Goal: Task Accomplishment & Management: Manage account settings

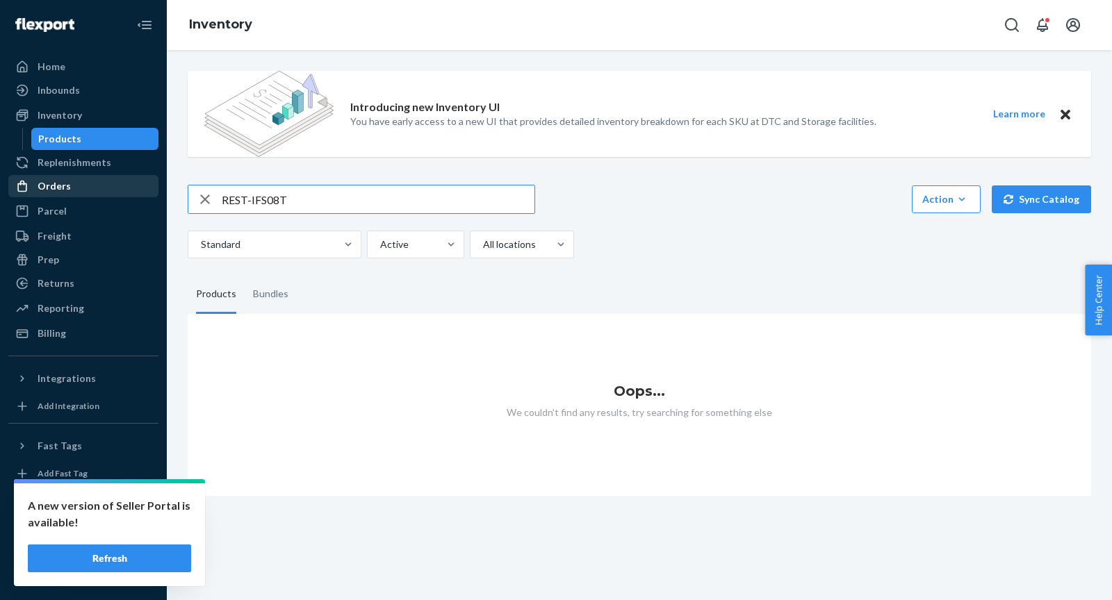
click at [62, 194] on div "Orders" at bounding box center [83, 185] width 147 height 19
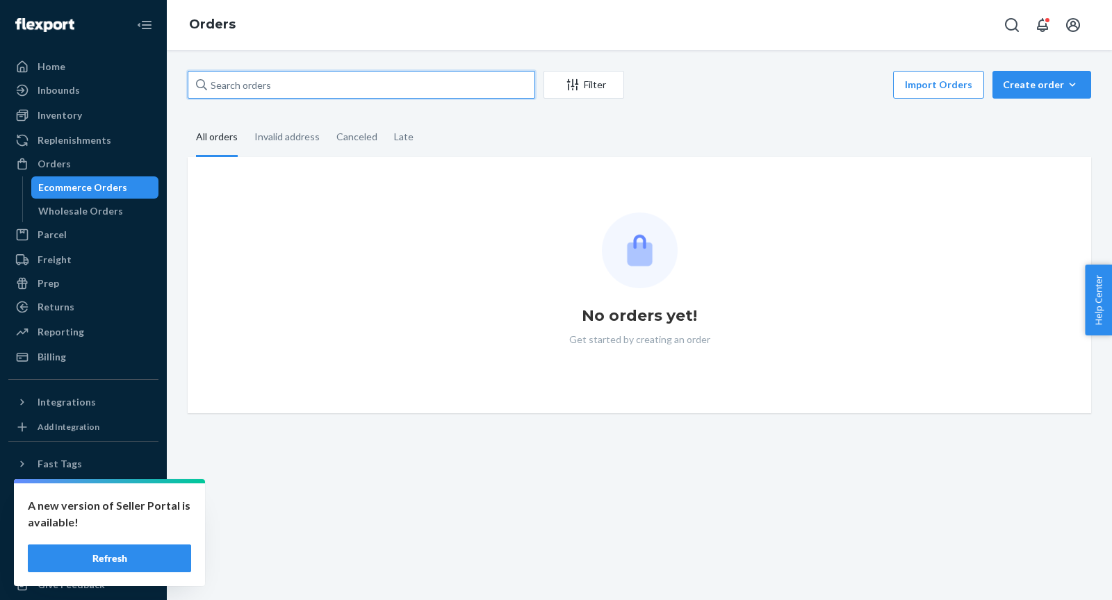
click at [308, 86] on input "text" at bounding box center [361, 85] width 347 height 28
paste input "US25360061"
type input "US25360061"
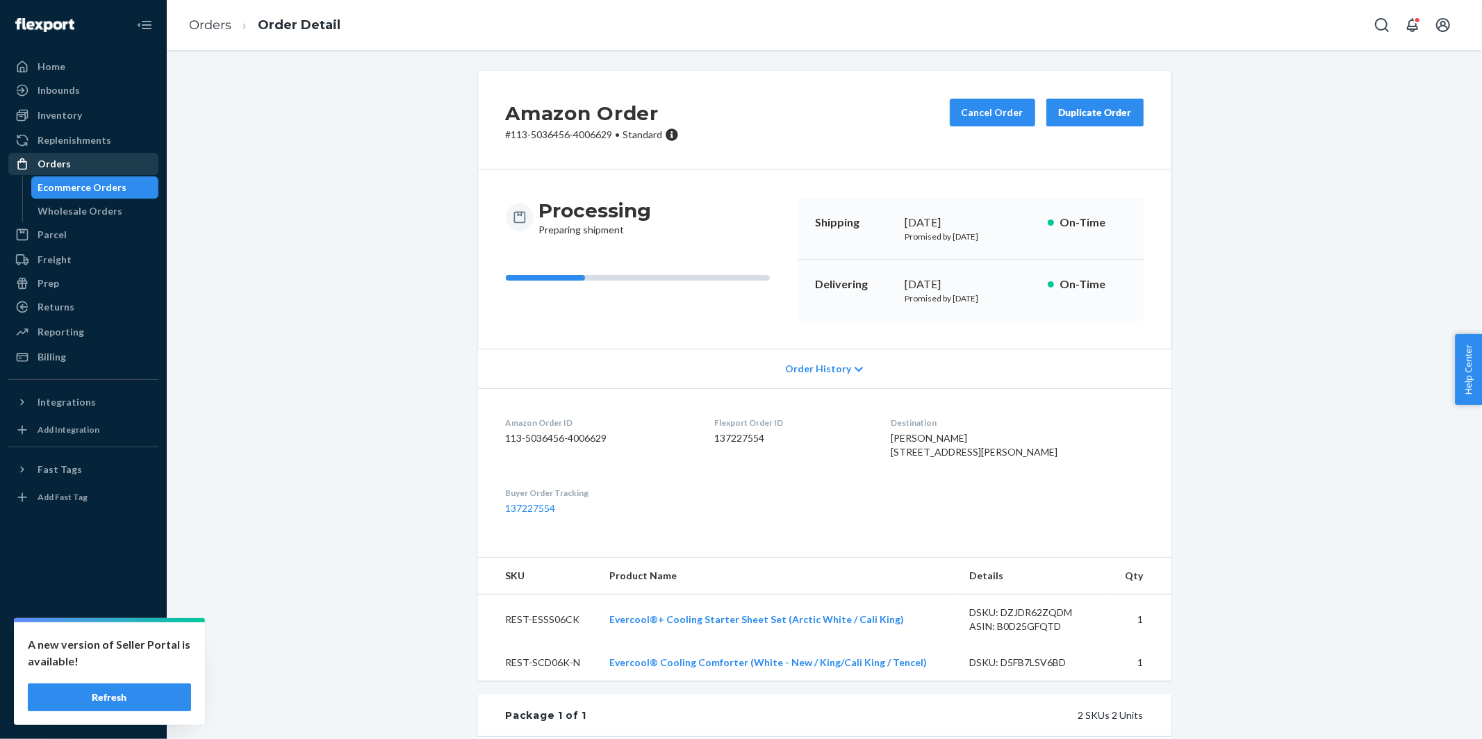
click at [60, 165] on div "Orders" at bounding box center [54, 164] width 33 height 14
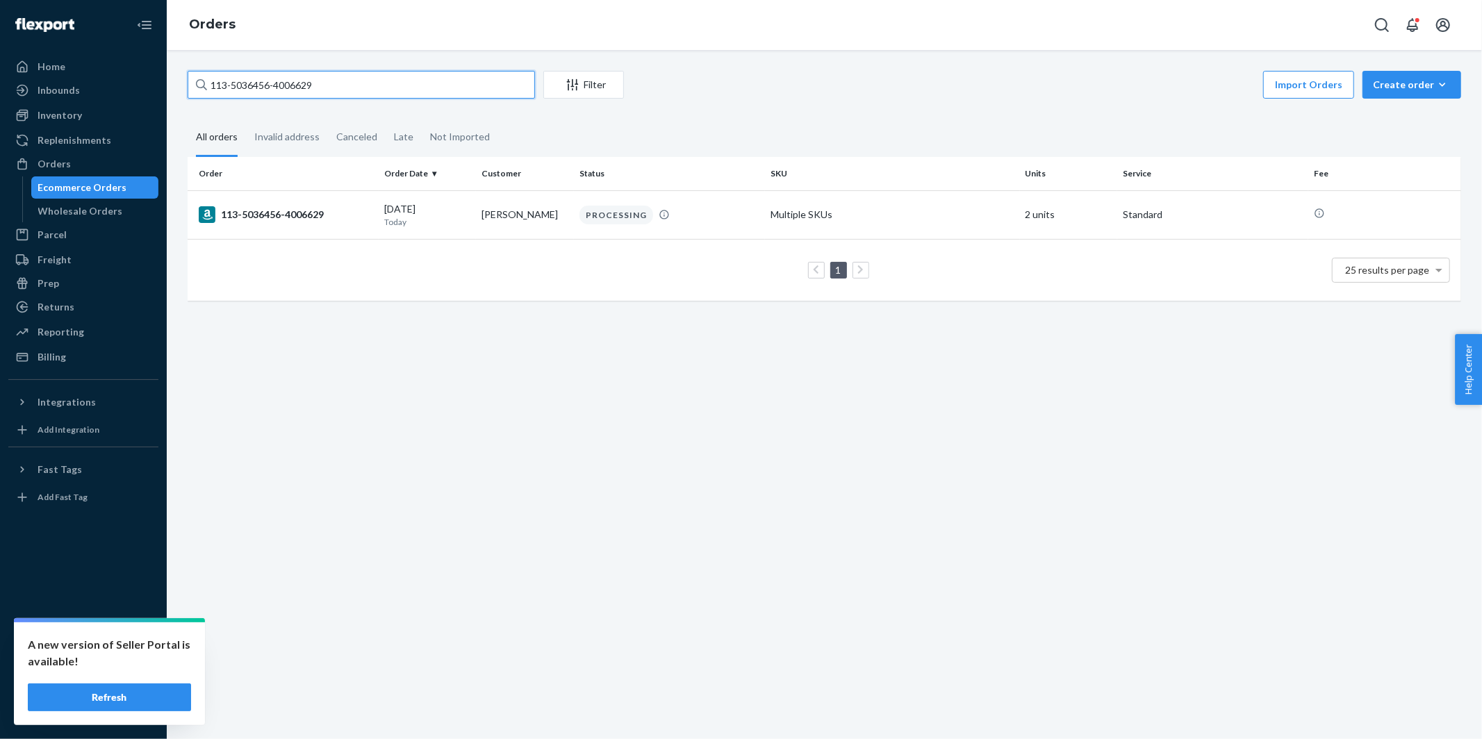
click at [352, 82] on input "113-5036456-4006629" at bounding box center [361, 85] width 347 height 28
paste input "US25360061"
type input "US25360061"
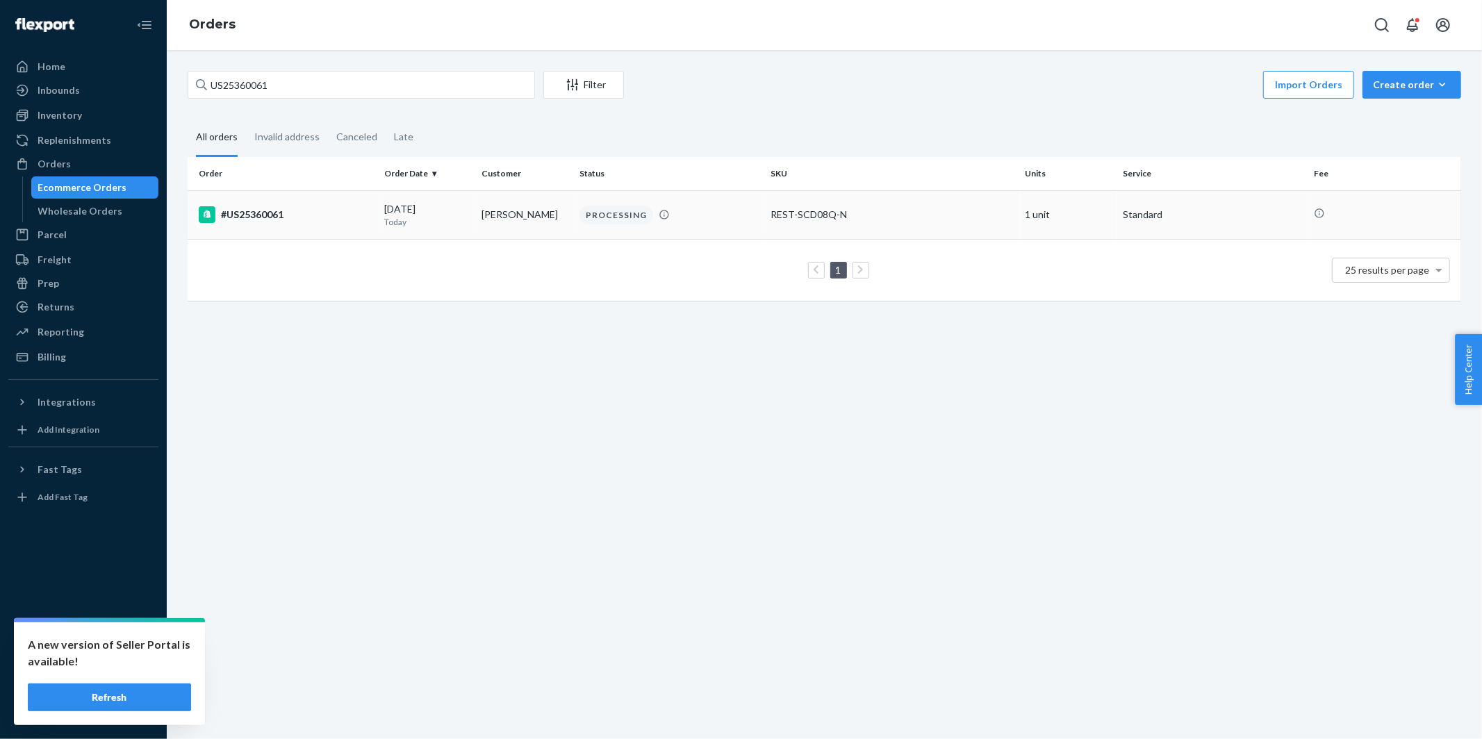
click at [276, 217] on div "#US25360061" at bounding box center [286, 214] width 174 height 17
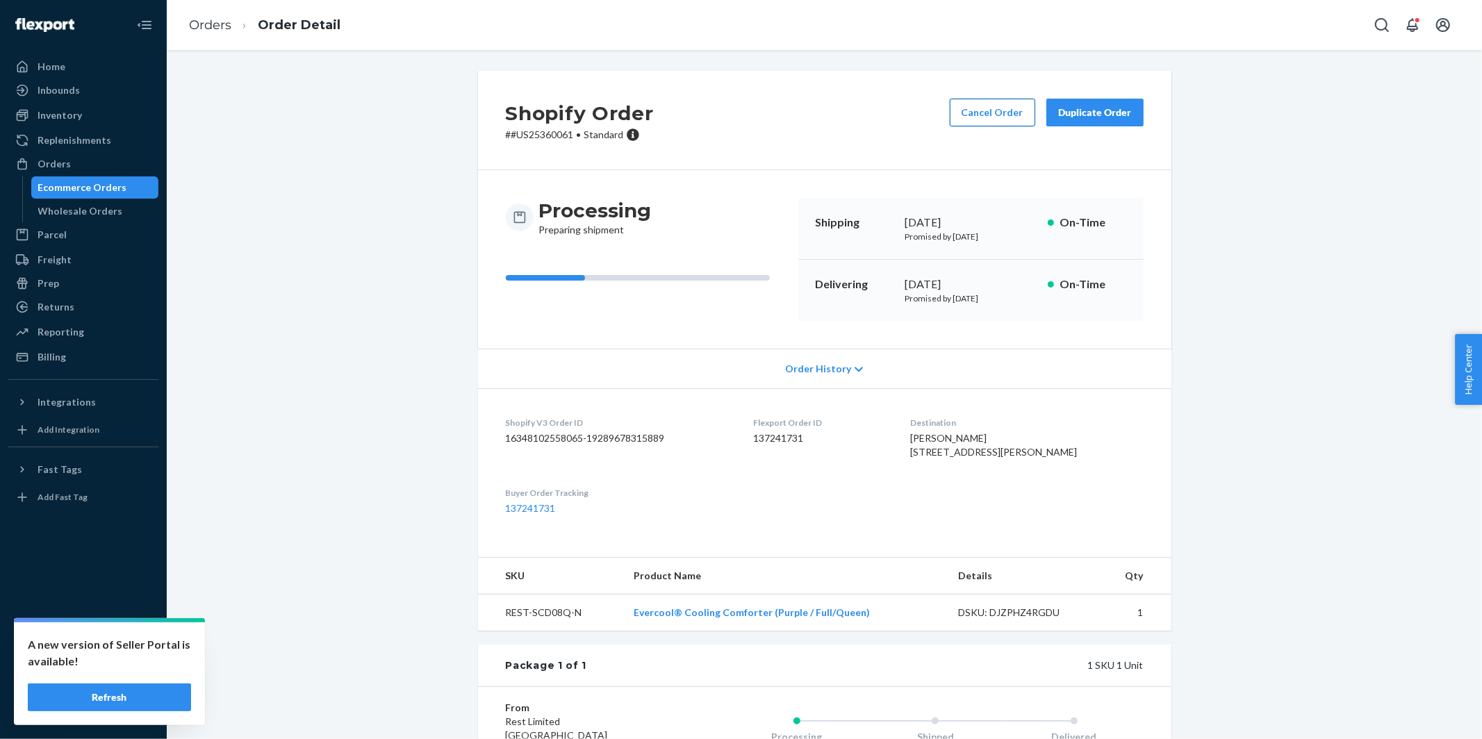
click at [995, 114] on button "Cancel Order" at bounding box center [992, 113] width 85 height 28
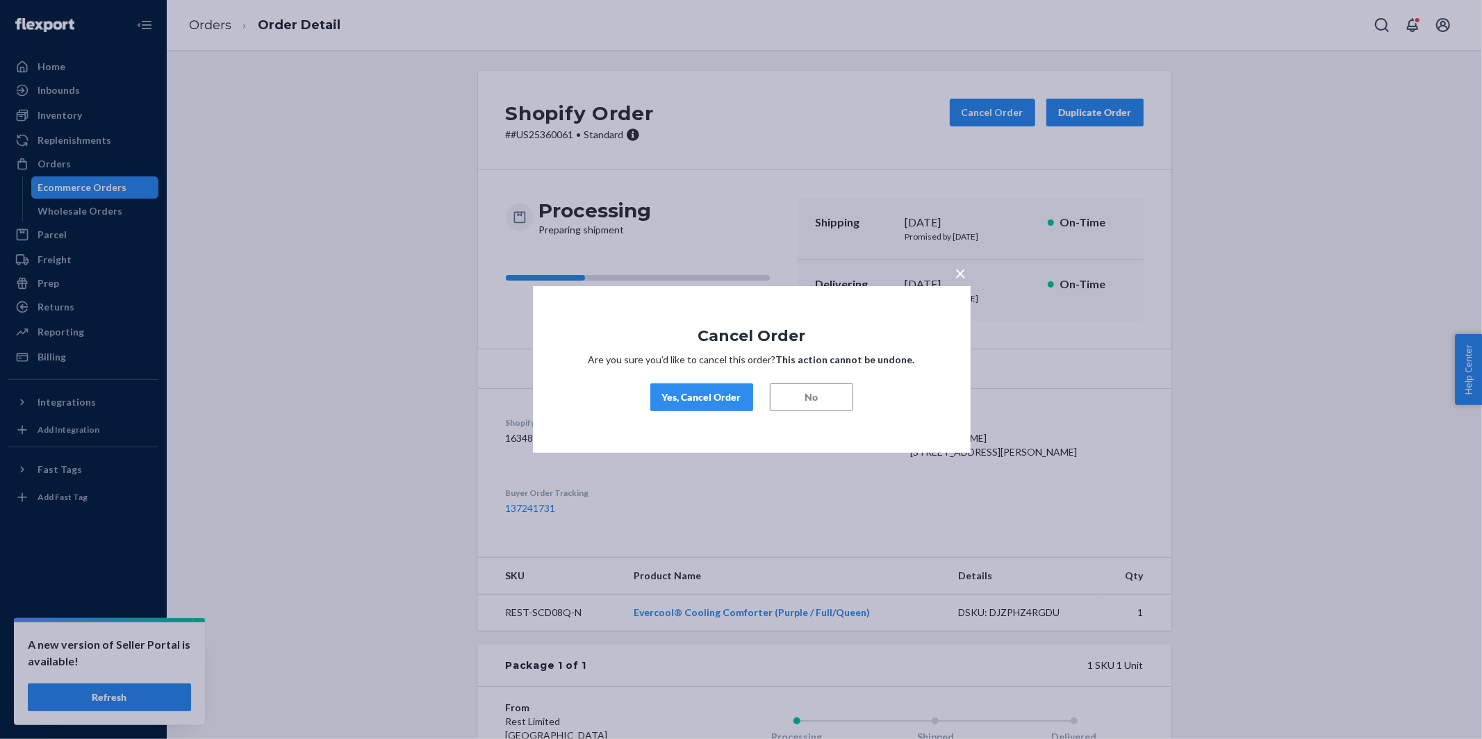
click at [691, 402] on div "Yes, Cancel Order" at bounding box center [701, 397] width 79 height 14
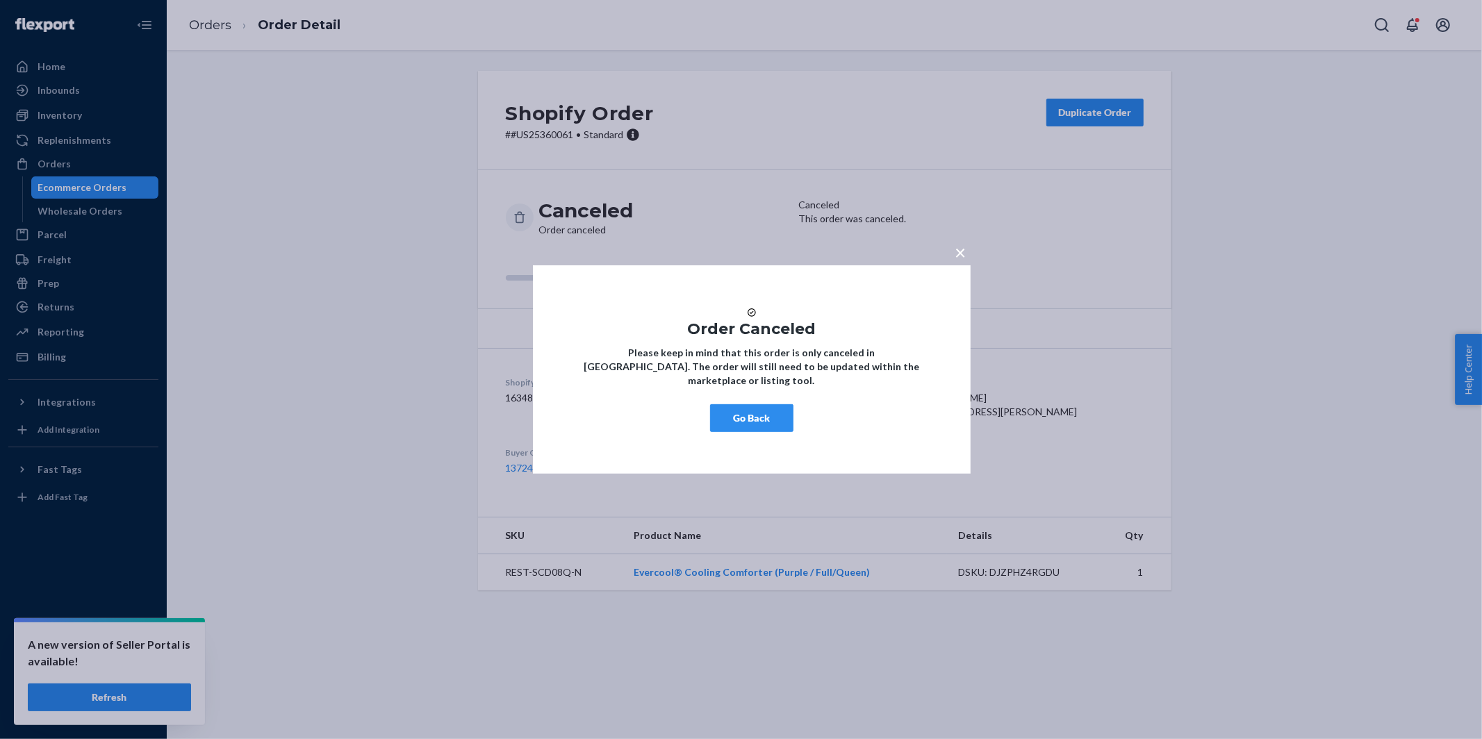
click at [733, 432] on button "Go Back" at bounding box center [751, 418] width 83 height 28
